Goal: Transaction & Acquisition: Purchase product/service

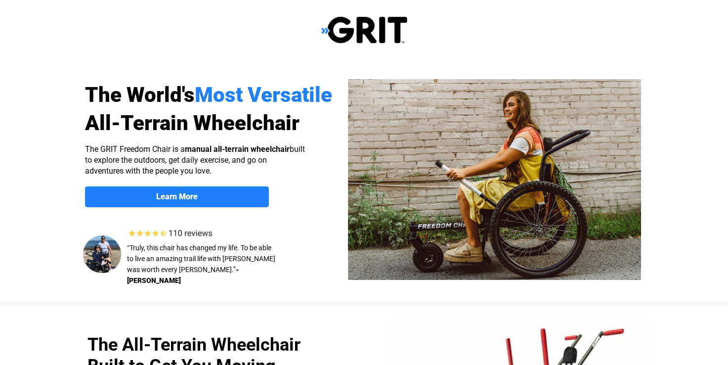
select select "US"
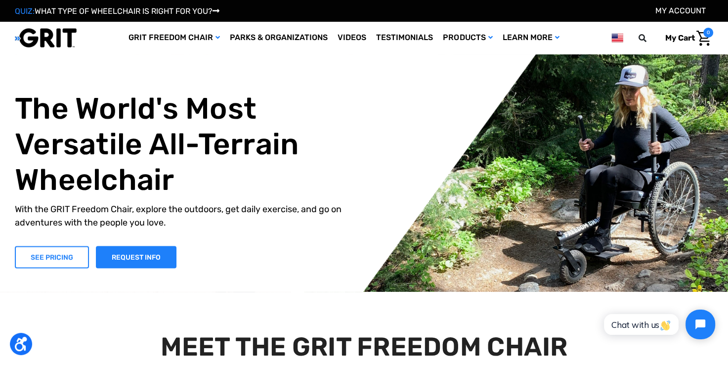
drag, startPoint x: 35, startPoint y: 255, endPoint x: 40, endPoint y: 254, distance: 5.2
click at [35, 255] on link "SEE PRICING" at bounding box center [52, 257] width 74 height 22
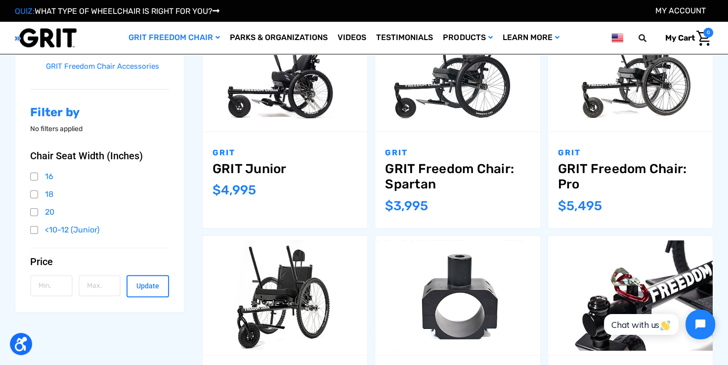
scroll to position [296, 0]
